Goal: Information Seeking & Learning: Check status

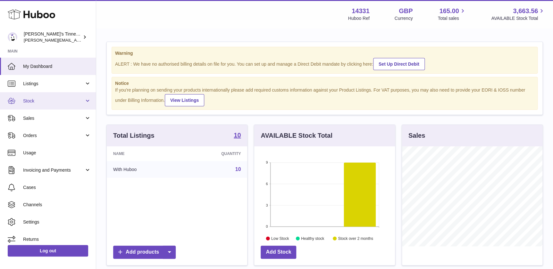
scroll to position [100, 140]
click at [51, 106] on link "Stock" at bounding box center [48, 100] width 96 height 17
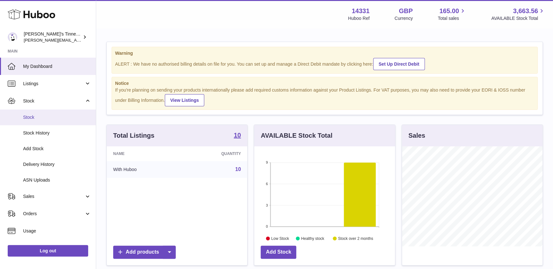
click at [46, 123] on link "Stock" at bounding box center [48, 118] width 96 height 16
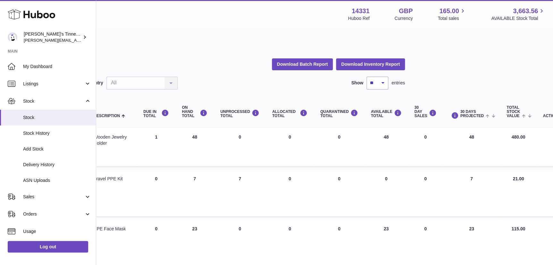
scroll to position [0, 84]
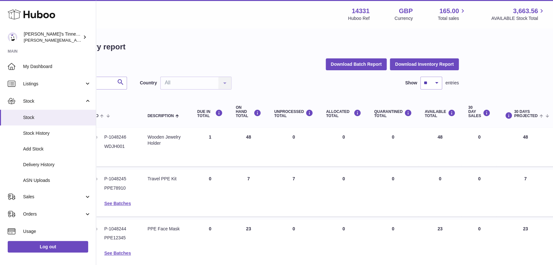
drag, startPoint x: 241, startPoint y: 115, endPoint x: 224, endPoint y: 107, distance: 19.6
click at [229, 107] on th "ON HAND Total" at bounding box center [248, 112] width 38 height 26
drag, startPoint x: 224, startPoint y: 107, endPoint x: 237, endPoint y: 119, distance: 18.4
click at [237, 119] on th "ON HAND Total" at bounding box center [248, 112] width 38 height 26
click at [200, 83] on div "Country All All No elements found. Consider changing the search query. List is …" at bounding box center [186, 83] width 92 height 13
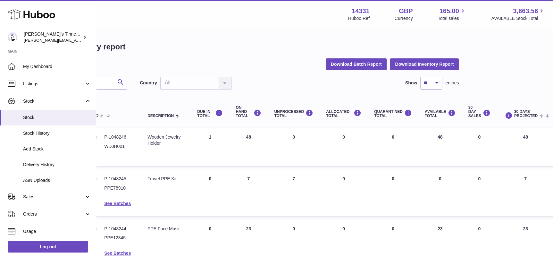
drag, startPoint x: 246, startPoint y: 136, endPoint x: 236, endPoint y: 132, distance: 11.0
click at [236, 132] on td "ON HAND Total 48" at bounding box center [248, 147] width 38 height 38
drag, startPoint x: 236, startPoint y: 132, endPoint x: 243, endPoint y: 144, distance: 14.1
click at [243, 144] on td "ON HAND Total 48" at bounding box center [248, 147] width 38 height 38
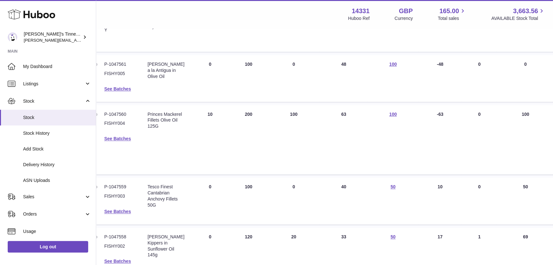
scroll to position [312, 84]
click at [117, 187] on dd "P-1047559" at bounding box center [119, 186] width 30 height 6
copy dd "1047559"
click at [179, 160] on td "Description Princes Mackerel Fillets Olive Oil 125G" at bounding box center [166, 139] width 50 height 70
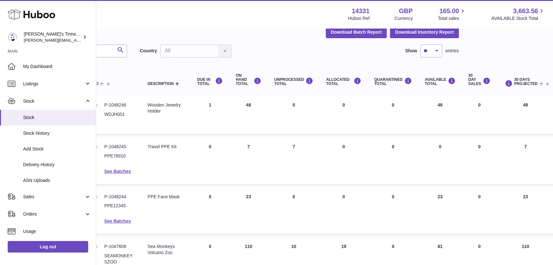
scroll to position [0, 84]
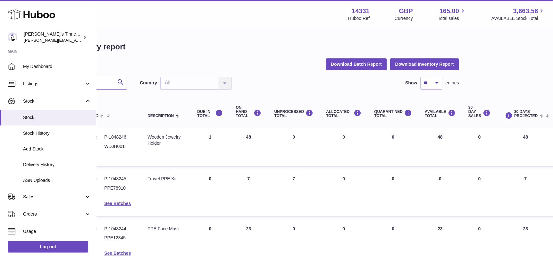
click at [105, 82] on input "text" at bounding box center [74, 83] width 104 height 13
paste input "*******"
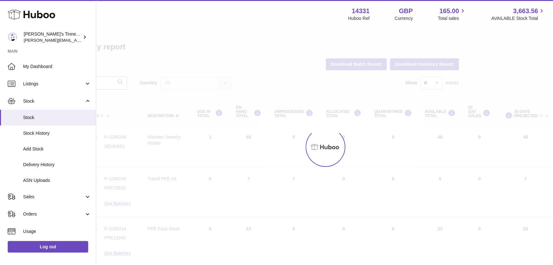
type input "*******"
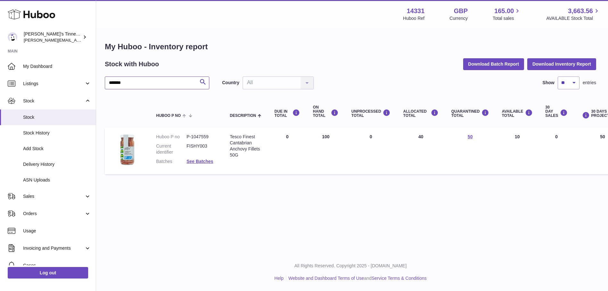
scroll to position [0, 1]
click at [324, 134] on td "ON HAND Total 100" at bounding box center [326, 151] width 38 height 47
drag, startPoint x: 324, startPoint y: 134, endPoint x: 329, endPoint y: 140, distance: 7.5
click at [329, 140] on td "ON HAND Total 100" at bounding box center [326, 151] width 38 height 47
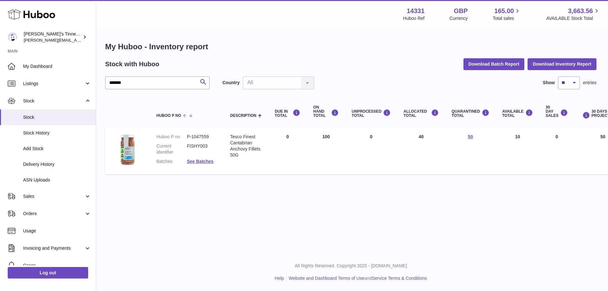
click at [418, 134] on td "ALLOCATED Total 40" at bounding box center [421, 151] width 48 height 47
drag, startPoint x: 418, startPoint y: 134, endPoint x: 418, endPoint y: 146, distance: 12.2
click at [418, 146] on td "ALLOCATED Total 40" at bounding box center [421, 151] width 48 height 47
click at [468, 138] on link "50" at bounding box center [470, 136] width 5 height 5
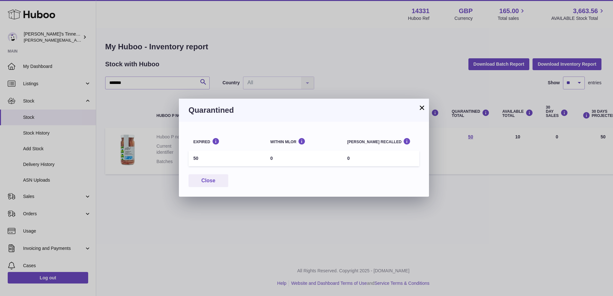
click at [423, 109] on button "×" at bounding box center [422, 108] width 8 height 8
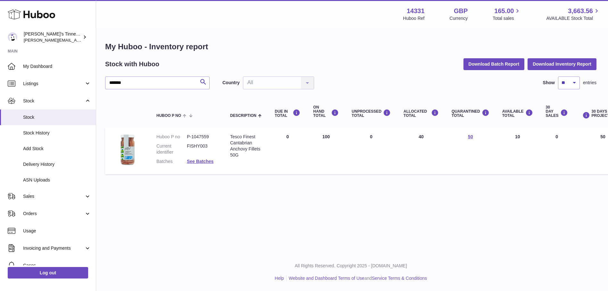
click at [322, 137] on td "ON HAND Total 100" at bounding box center [326, 151] width 38 height 47
drag, startPoint x: 517, startPoint y: 137, endPoint x: 510, endPoint y: 137, distance: 7.1
click at [510, 137] on td "AVAILABLE Total 10" at bounding box center [518, 151] width 44 height 47
drag, startPoint x: 510, startPoint y: 137, endPoint x: 513, endPoint y: 137, distance: 3.9
click at [513, 137] on td "AVAILABLE Total 10" at bounding box center [518, 151] width 44 height 47
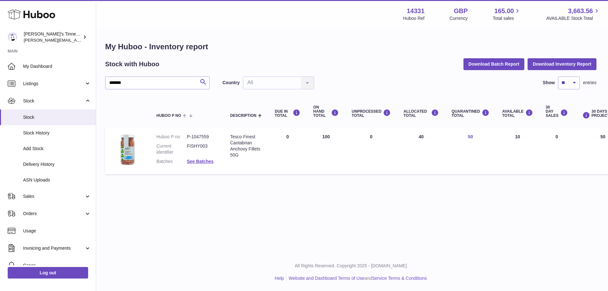
click at [468, 137] on link "50" at bounding box center [470, 136] width 5 height 5
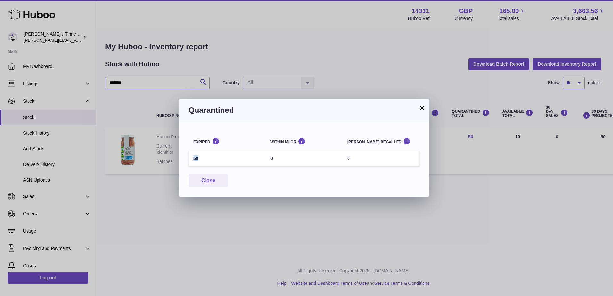
drag, startPoint x: 199, startPoint y: 160, endPoint x: 193, endPoint y: 160, distance: 6.1
click at [193, 160] on td "50" at bounding box center [226, 159] width 77 height 16
click at [195, 160] on td "50" at bounding box center [226, 159] width 77 height 16
click at [280, 142] on div "Within MLOR" at bounding box center [303, 141] width 67 height 6
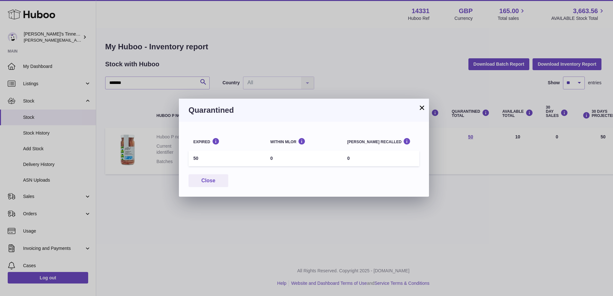
drag, startPoint x: 280, startPoint y: 142, endPoint x: 279, endPoint y: 146, distance: 4.2
click at [279, 146] on th "Within MLOR" at bounding box center [303, 141] width 77 height 16
click at [364, 141] on div "Batch recalled" at bounding box center [380, 141] width 67 height 6
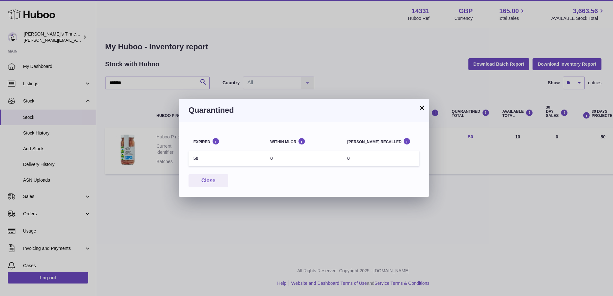
click at [420, 109] on button "×" at bounding box center [422, 108] width 8 height 8
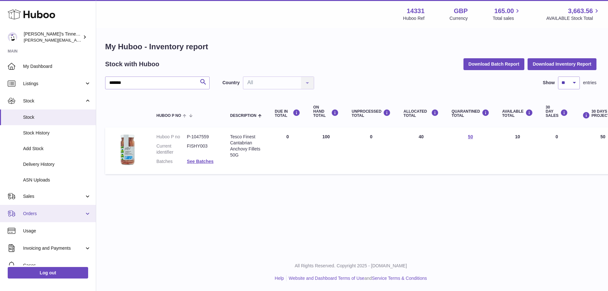
click at [60, 216] on span "Orders" at bounding box center [53, 214] width 61 height 6
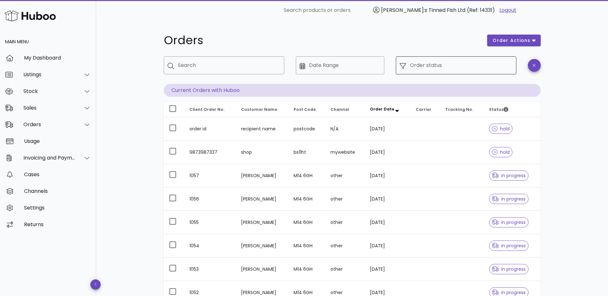
click at [466, 64] on input "Order status" at bounding box center [461, 65] width 103 height 10
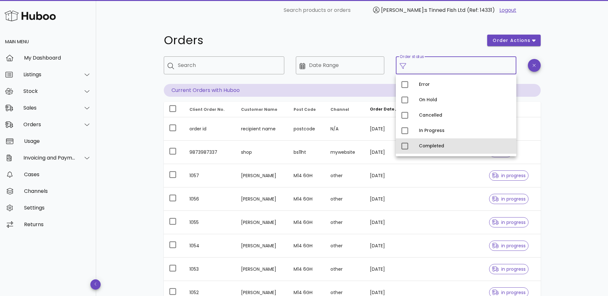
click at [444, 143] on div "Completed" at bounding box center [465, 146] width 92 height 10
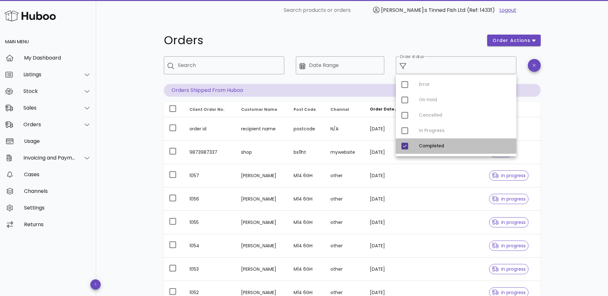
type input "**********"
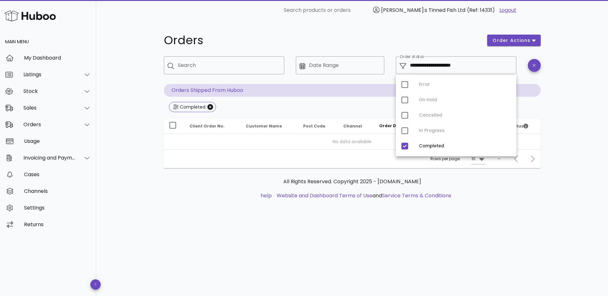
click at [186, 212] on div "All Rights Reserved. Copyright 2025 - [DOMAIN_NAME] help Website and Dashboard …" at bounding box center [352, 192] width 377 height 48
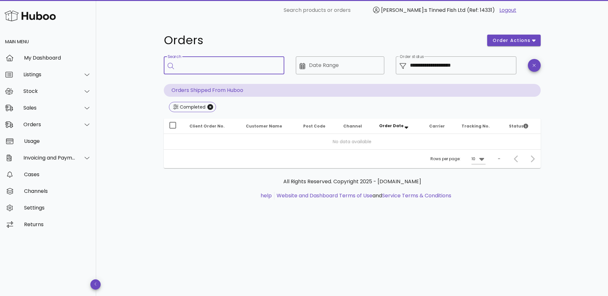
click at [226, 65] on input "Search" at bounding box center [228, 65] width 101 height 10
